Goal: Information Seeking & Learning: Learn about a topic

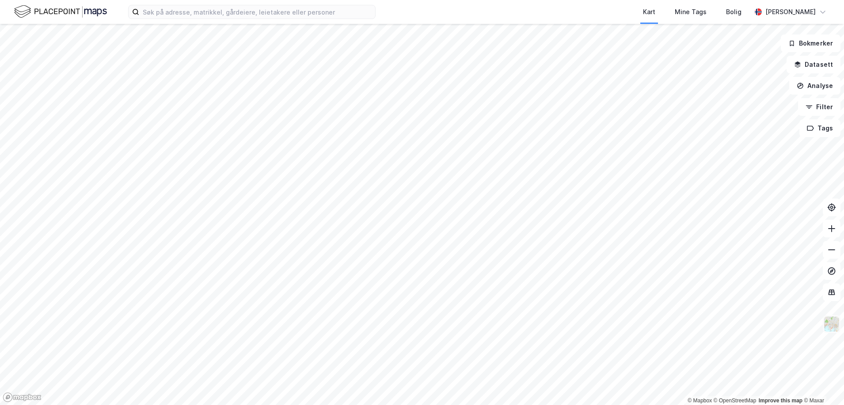
click at [836, 328] on img at bounding box center [831, 324] width 17 height 17
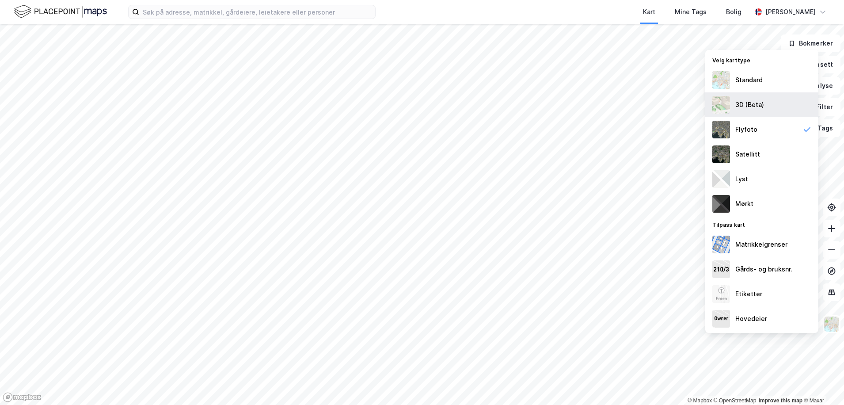
click at [744, 99] on div "3D (Beta)" at bounding box center [761, 104] width 113 height 25
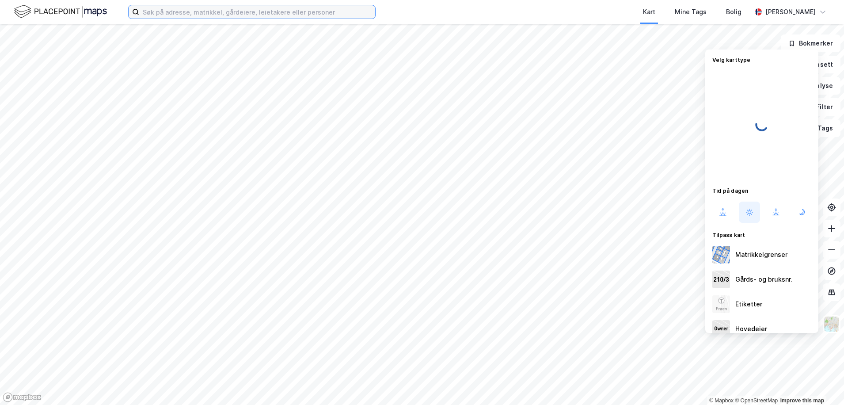
click at [156, 11] on input at bounding box center [257, 11] width 236 height 13
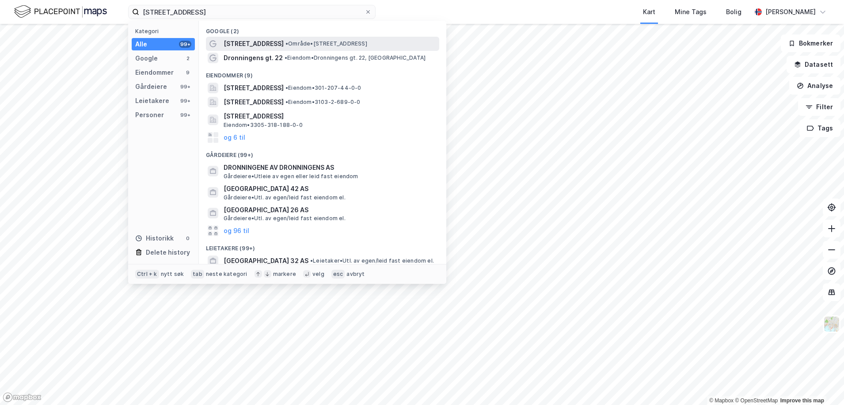
click at [259, 45] on span "[STREET_ADDRESS]" at bounding box center [254, 43] width 60 height 11
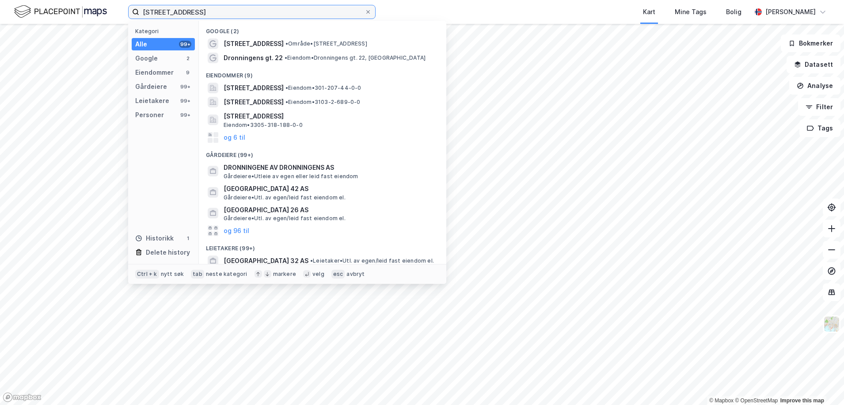
click at [235, 13] on input "[STREET_ADDRESS]" at bounding box center [251, 11] width 225 height 13
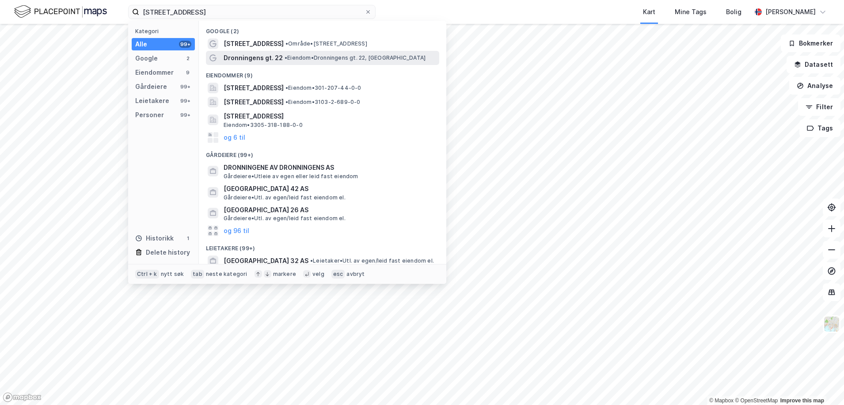
click at [301, 60] on span "• Eiendom • Dronningens gt. 22, [GEOGRAPHIC_DATA]" at bounding box center [355, 57] width 141 height 7
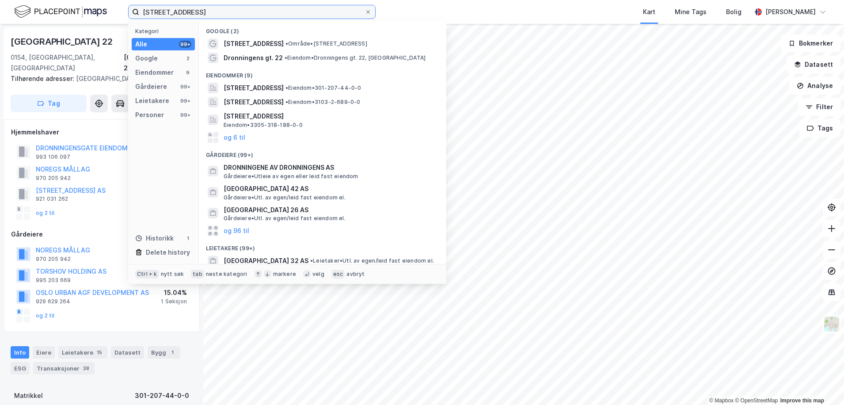
click at [238, 17] on input "[STREET_ADDRESS]" at bounding box center [251, 11] width 225 height 13
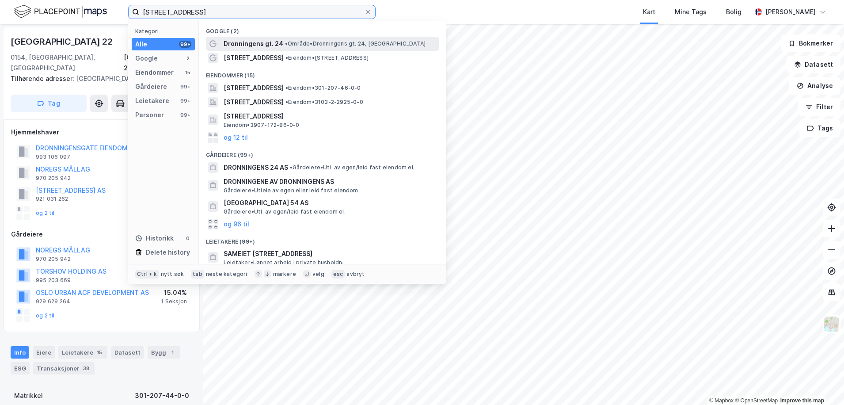
type input "[STREET_ADDRESS]"
click at [250, 43] on span "Dronningens gt. 24" at bounding box center [254, 43] width 60 height 11
